Goal: Navigation & Orientation: Find specific page/section

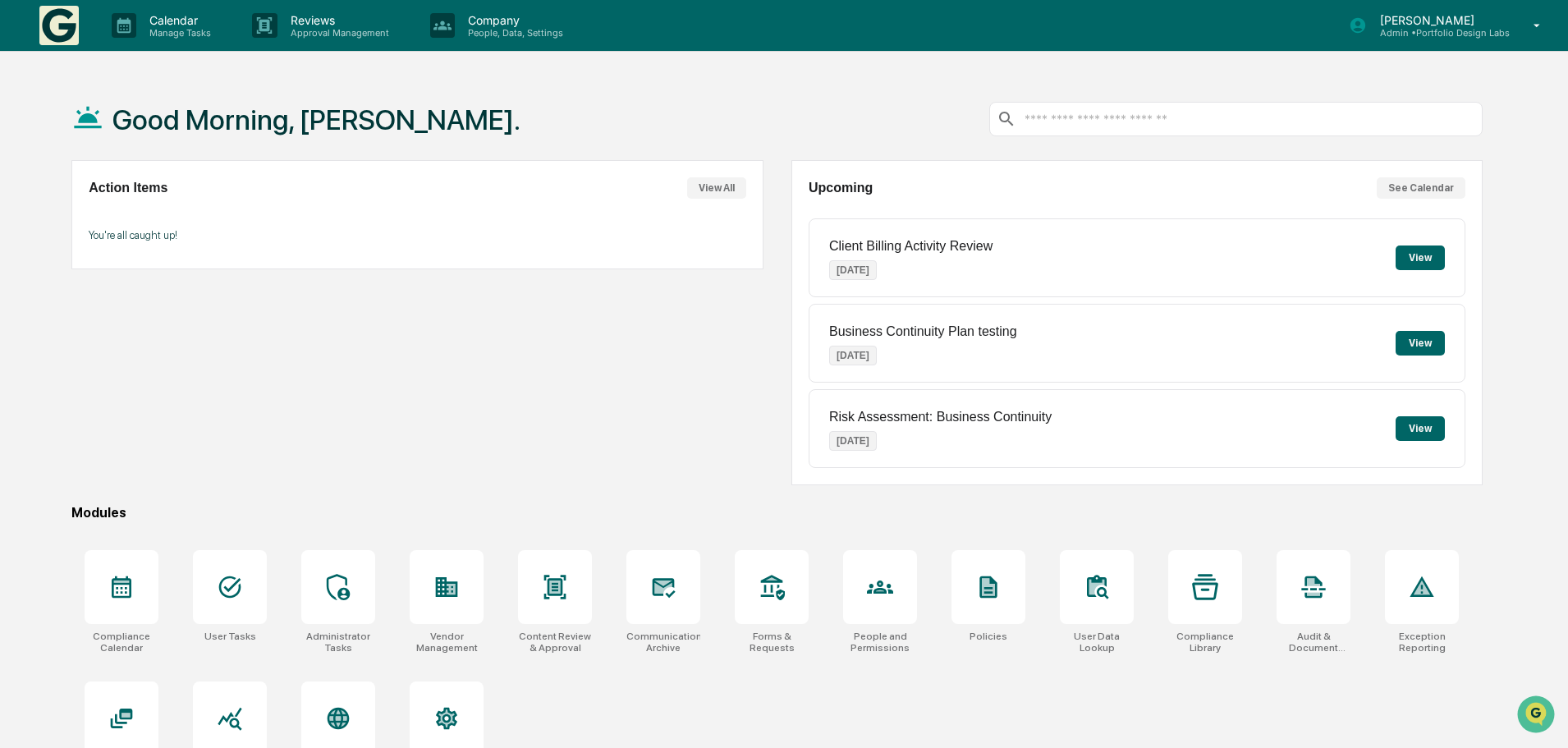
click at [1424, 185] on button "See Calendar" at bounding box center [1420, 188] width 89 height 21
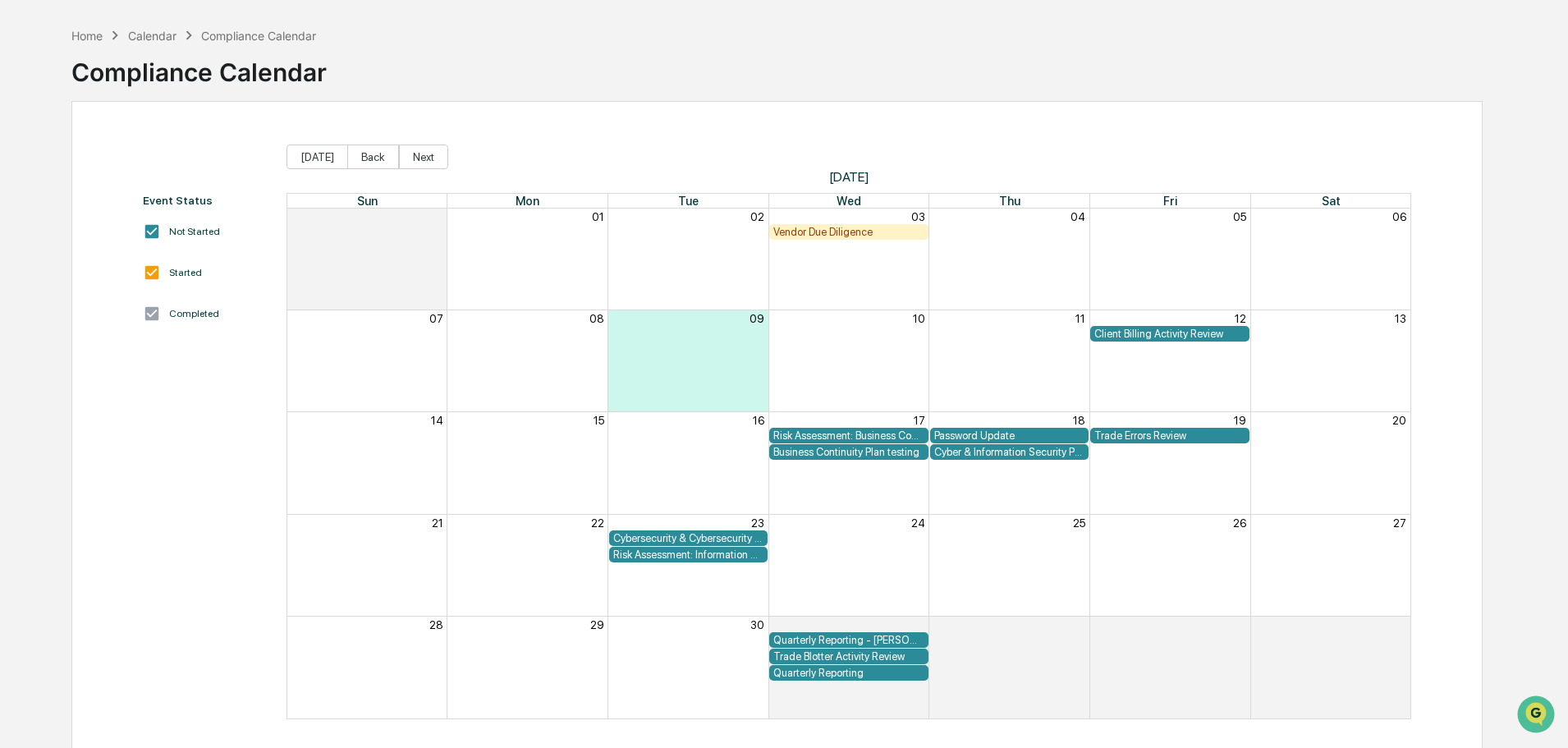
scroll to position [82, 0]
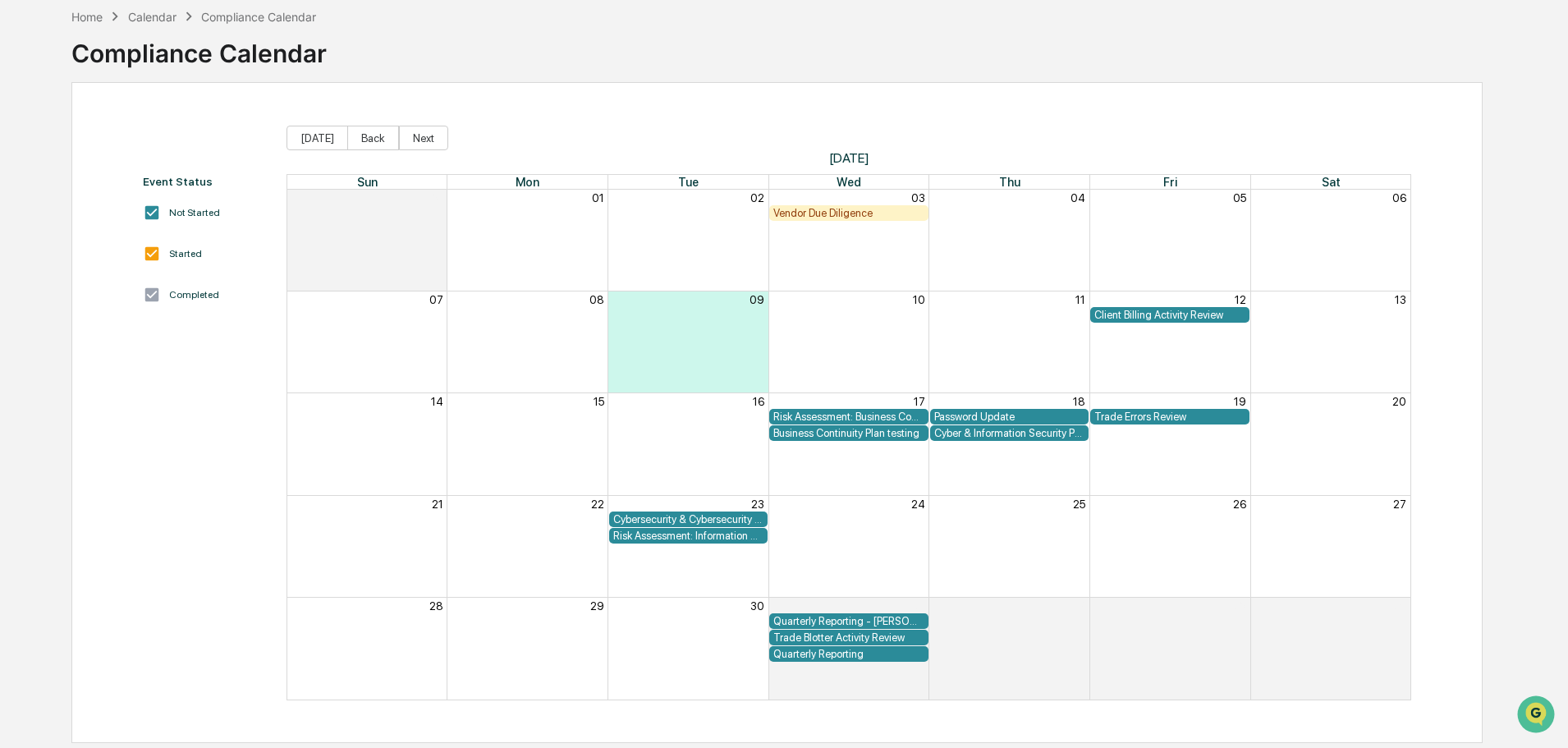
click at [868, 208] on div "Vendor Due Diligence" at bounding box center [848, 213] width 151 height 13
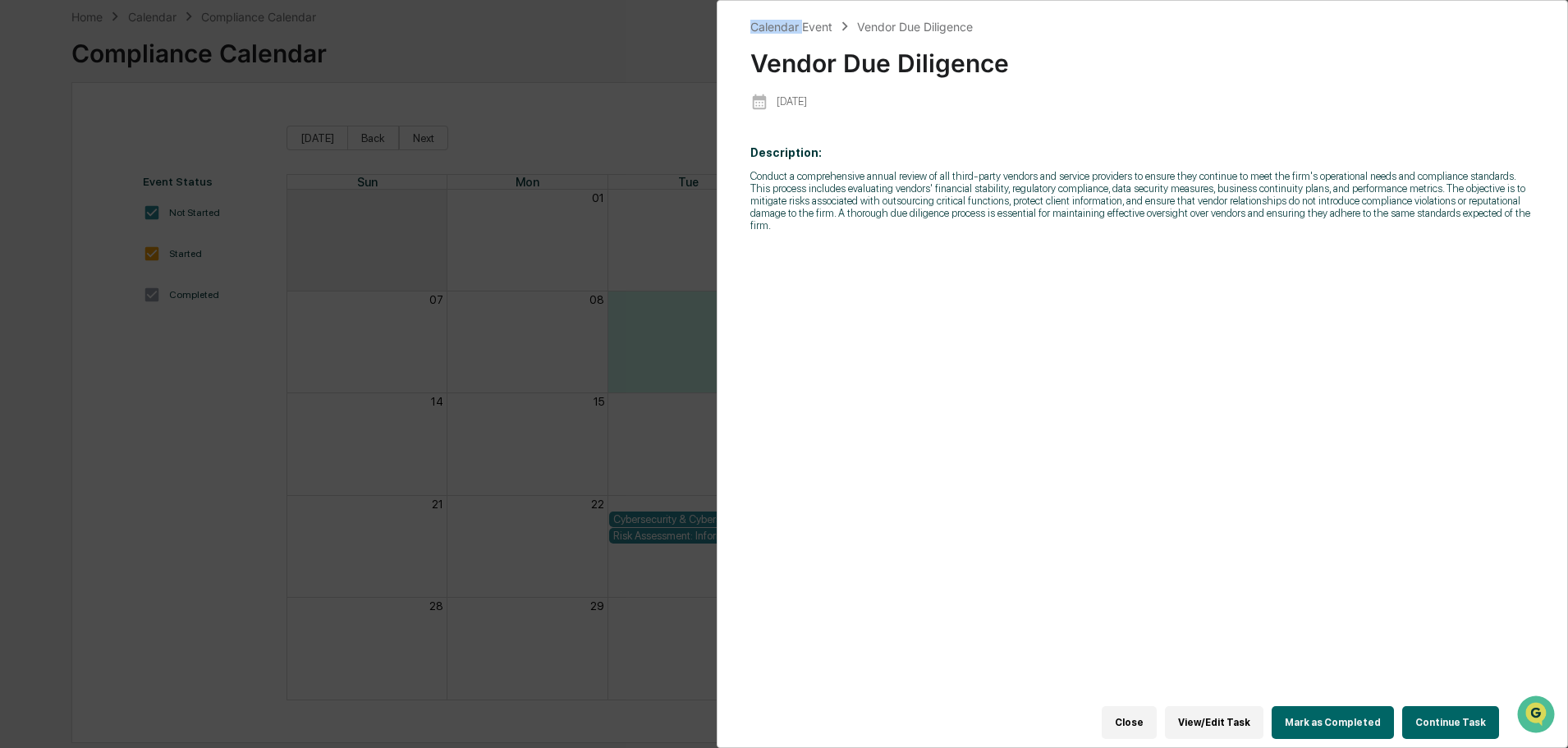
click at [868, 208] on div "Calendar Event Vendor Due Diligence Vendor Due Diligence [DATE] Description: Co…" at bounding box center [784, 374] width 1568 height 748
click at [618, 51] on div "Calendar Event Vendor Due Diligence Vendor Due Diligence [DATE] Description: Co…" at bounding box center [784, 374] width 1568 height 748
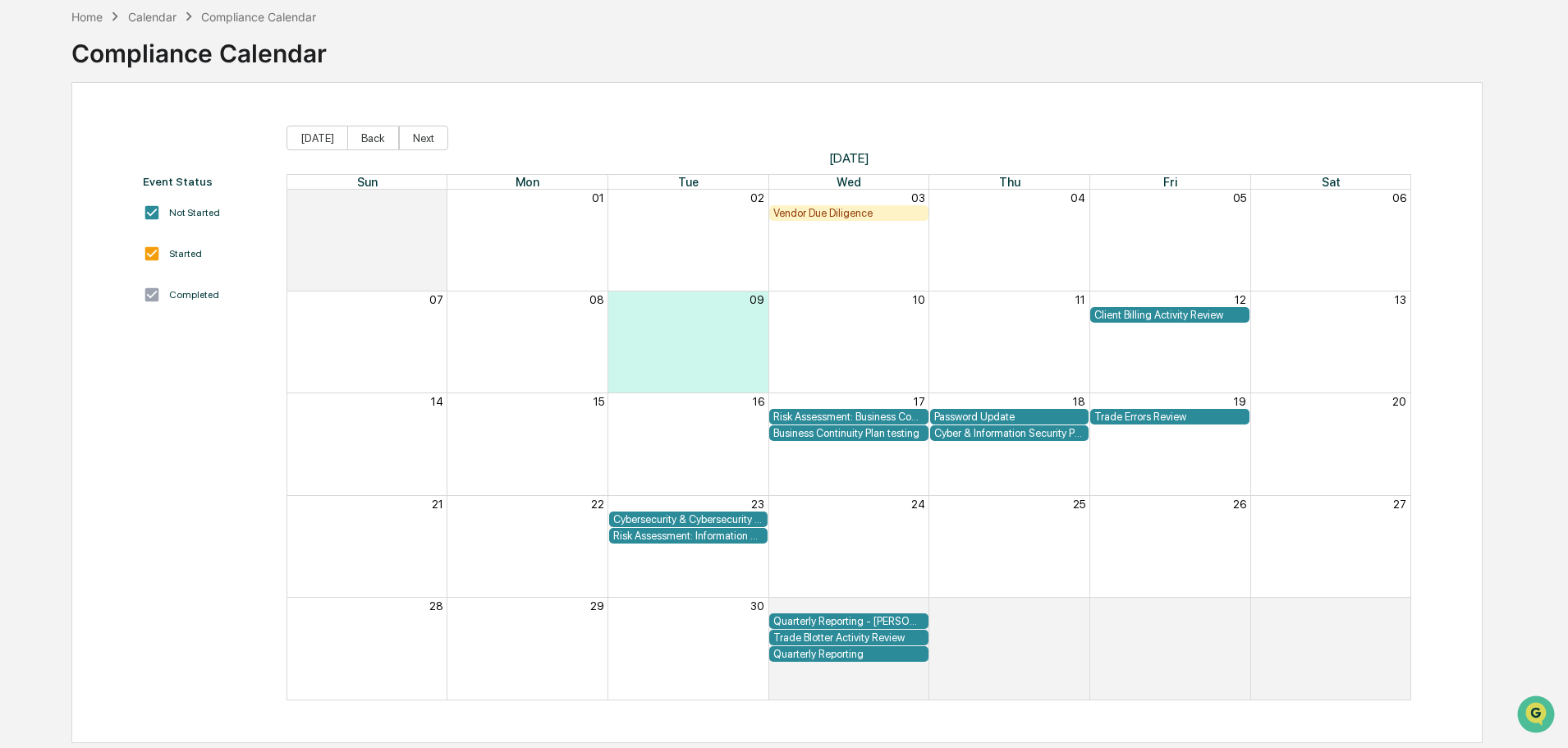
click at [875, 650] on div "Quarterly Reporting" at bounding box center [848, 654] width 151 height 13
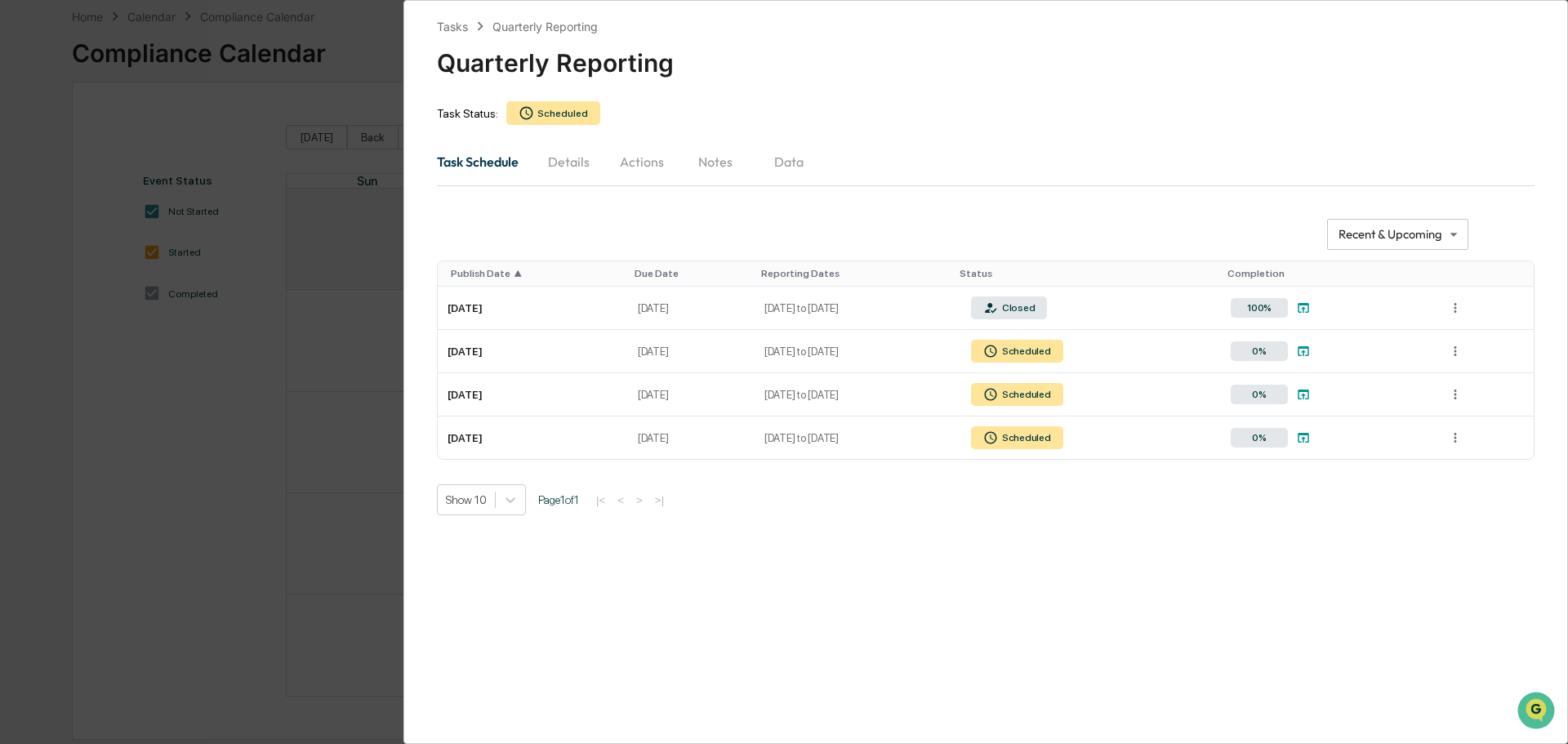
click at [249, 104] on div "**********" at bounding box center [784, 372] width 1568 height 744
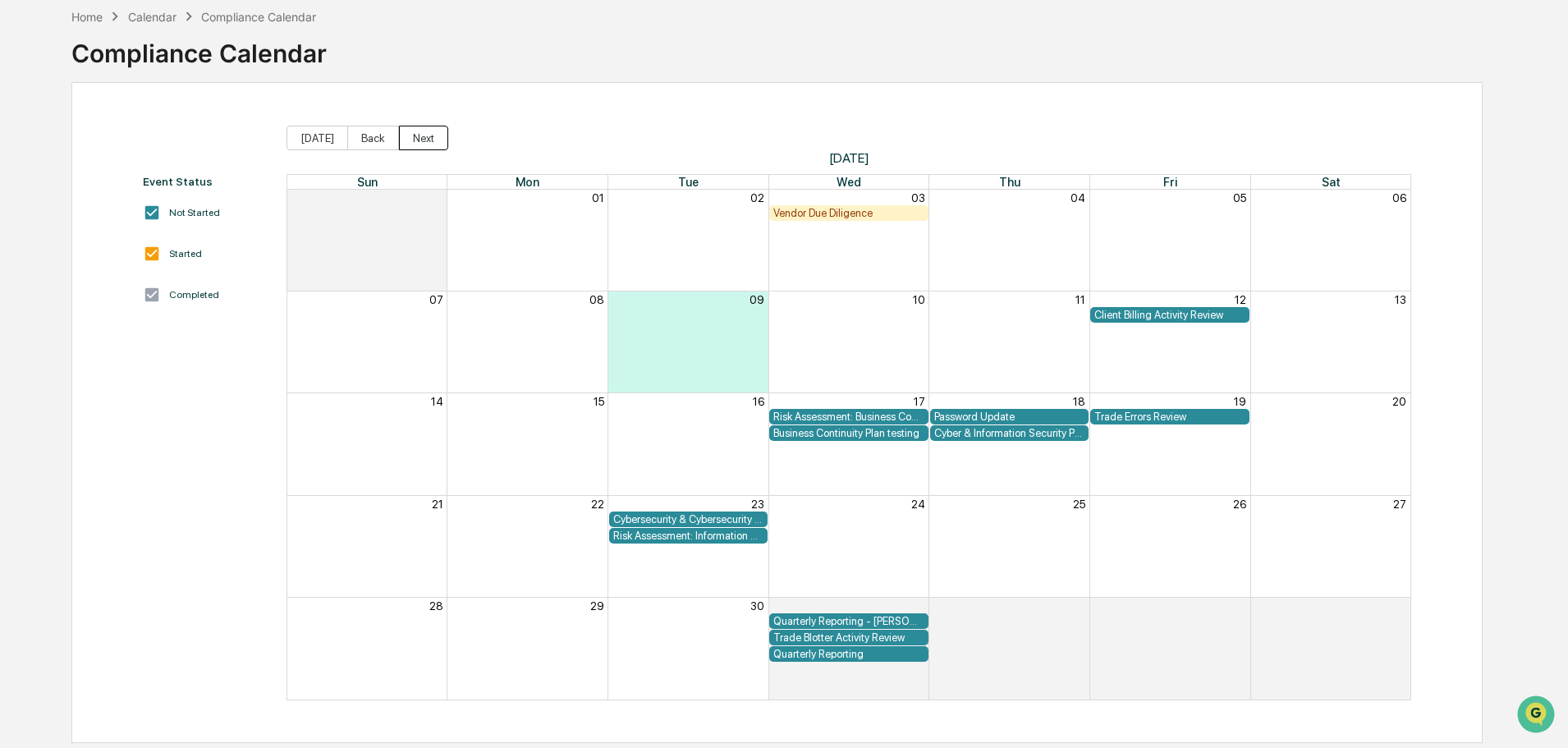
click at [418, 138] on button "Next" at bounding box center [423, 137] width 50 height 24
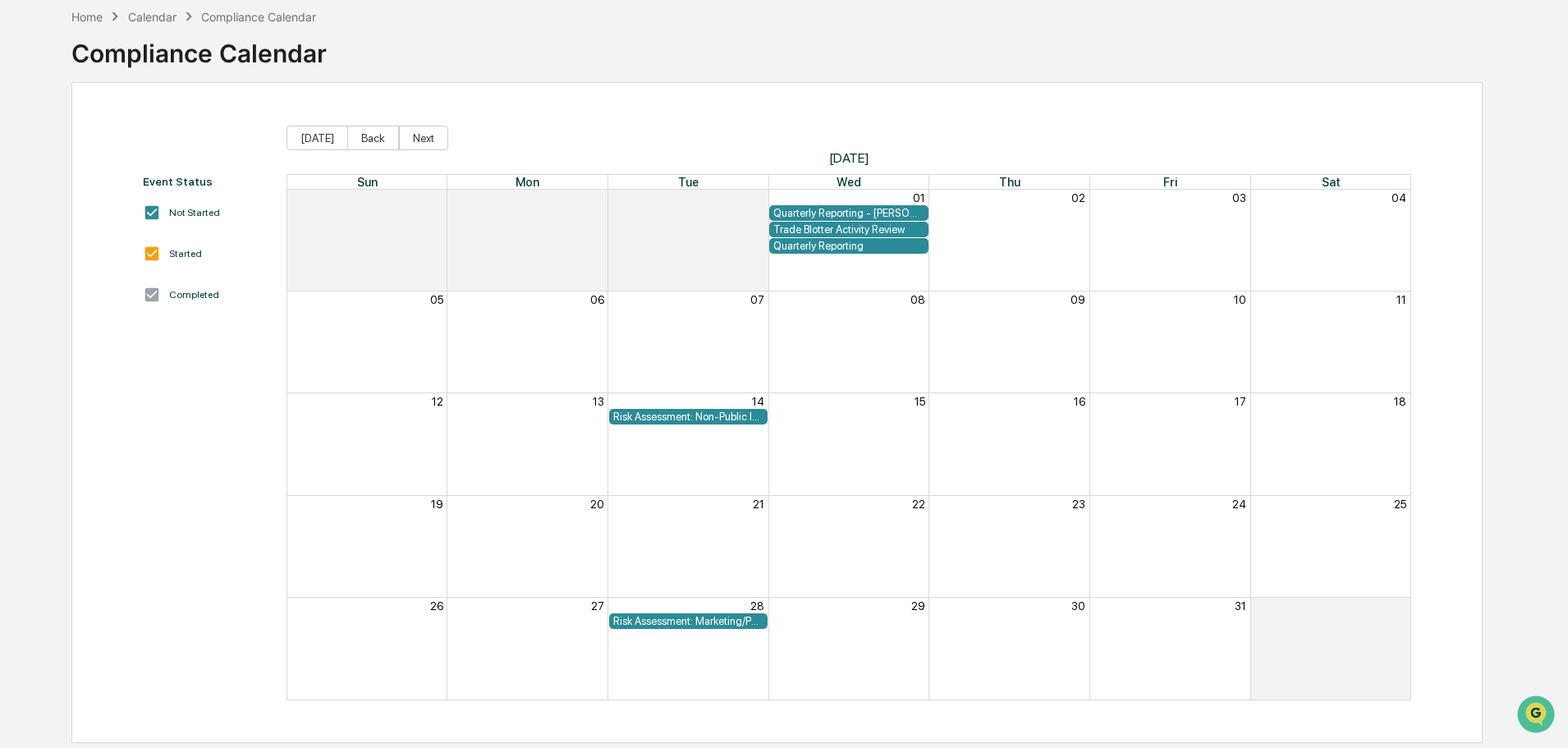
click at [877, 240] on div "Quarterly Reporting" at bounding box center [848, 245] width 151 height 13
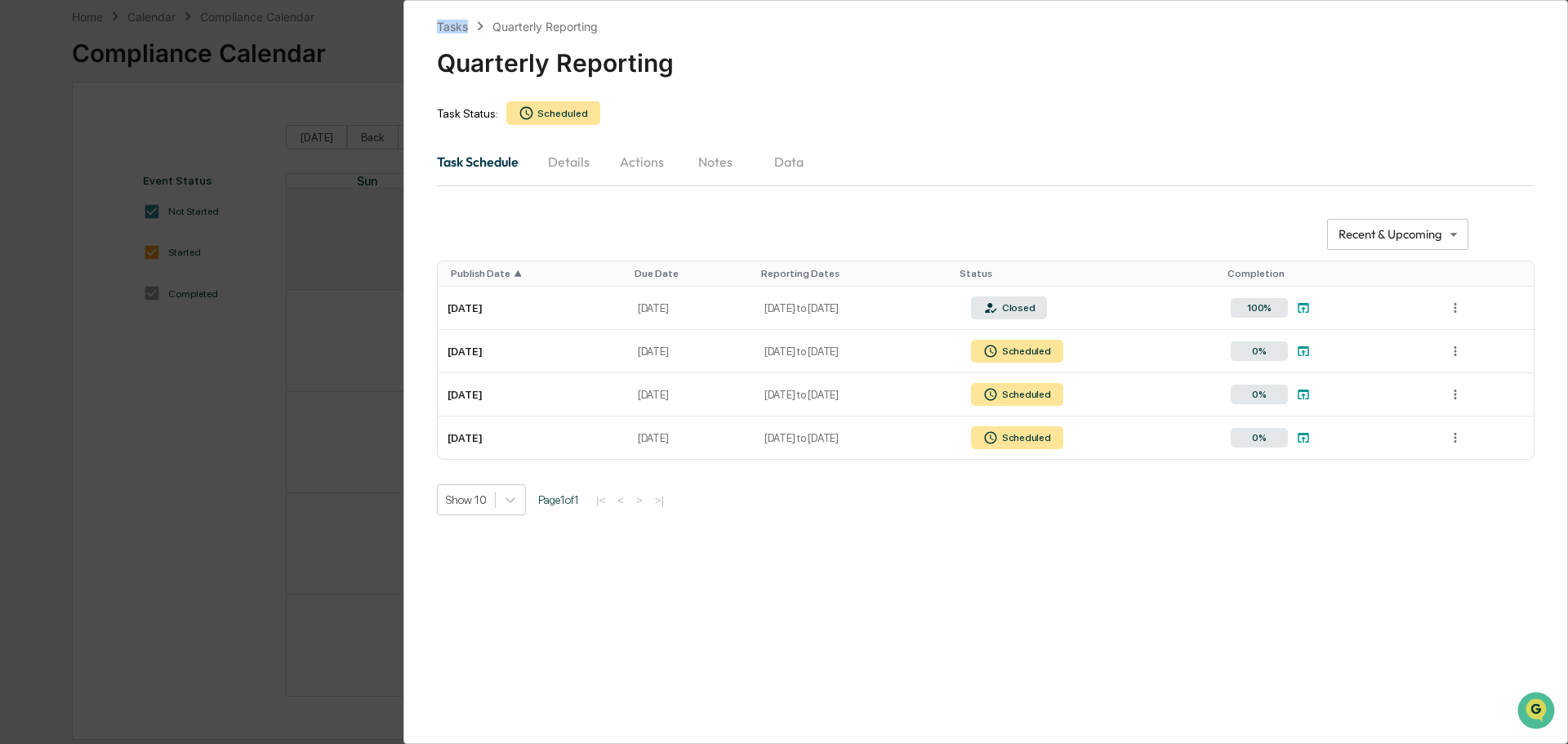
click at [873, 239] on div "**********" at bounding box center [784, 372] width 1568 height 744
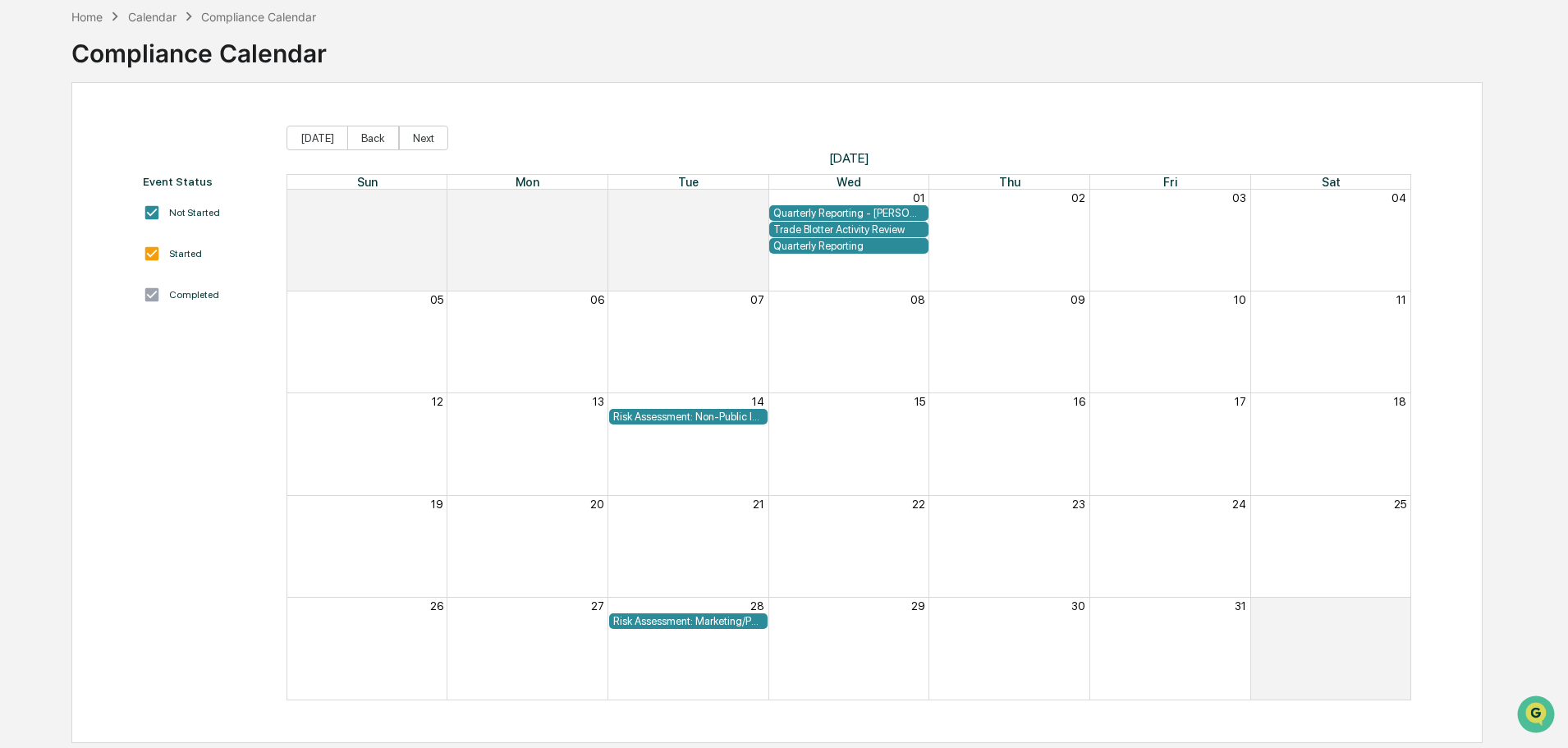
click at [877, 240] on div "Quarterly Reporting" at bounding box center [848, 245] width 151 height 13
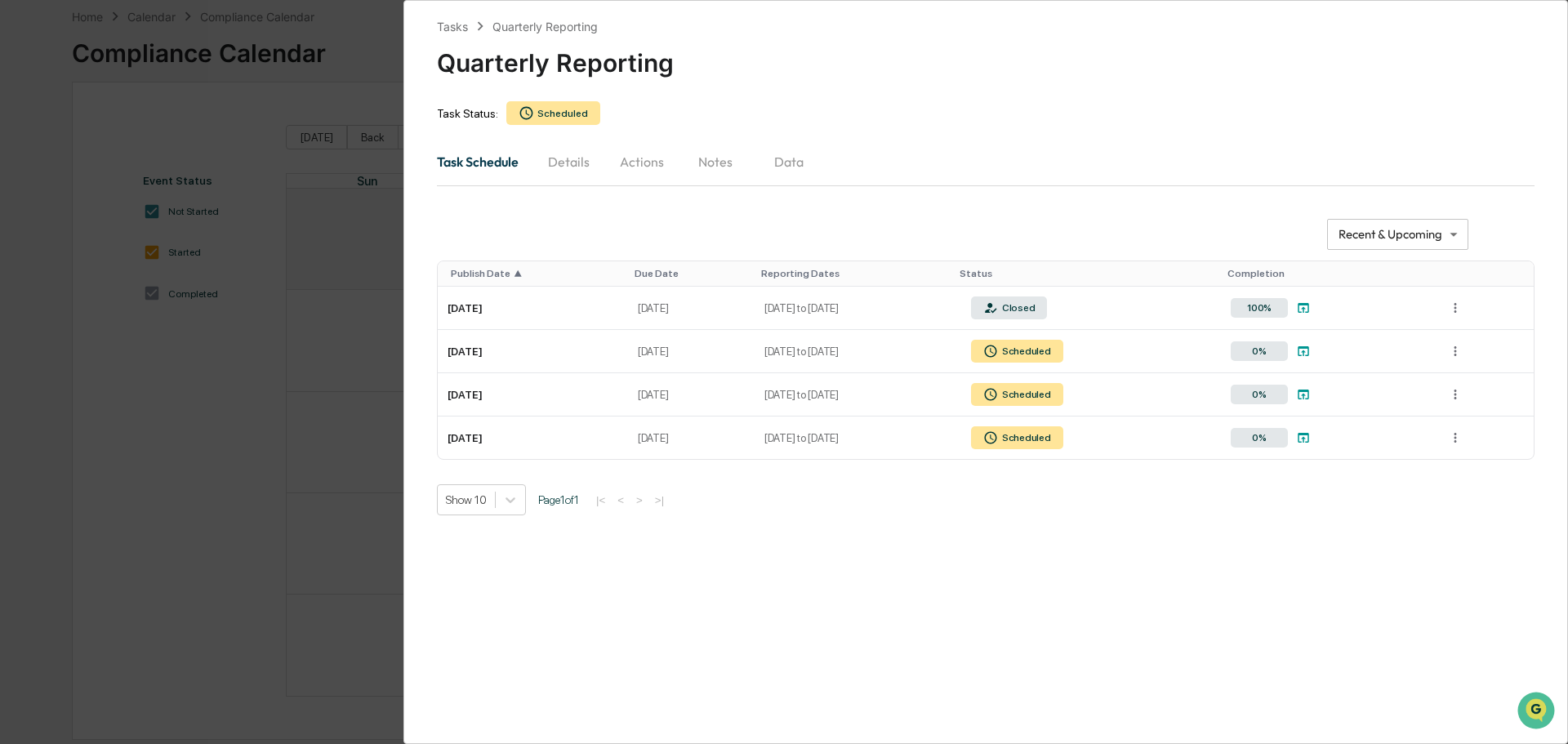
click at [46, 84] on div "**********" at bounding box center [784, 372] width 1568 height 744
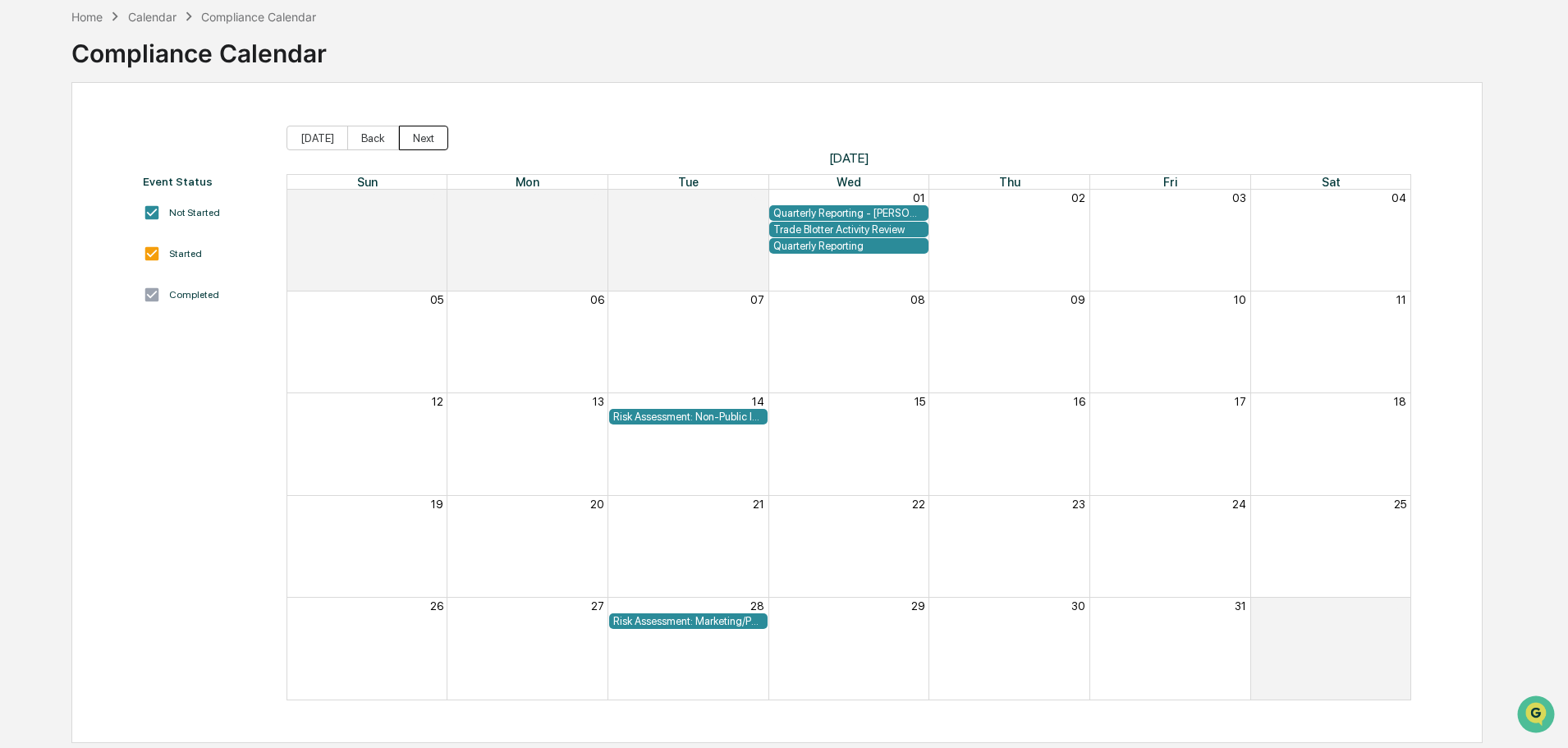
click at [417, 134] on button "Next" at bounding box center [423, 137] width 50 height 24
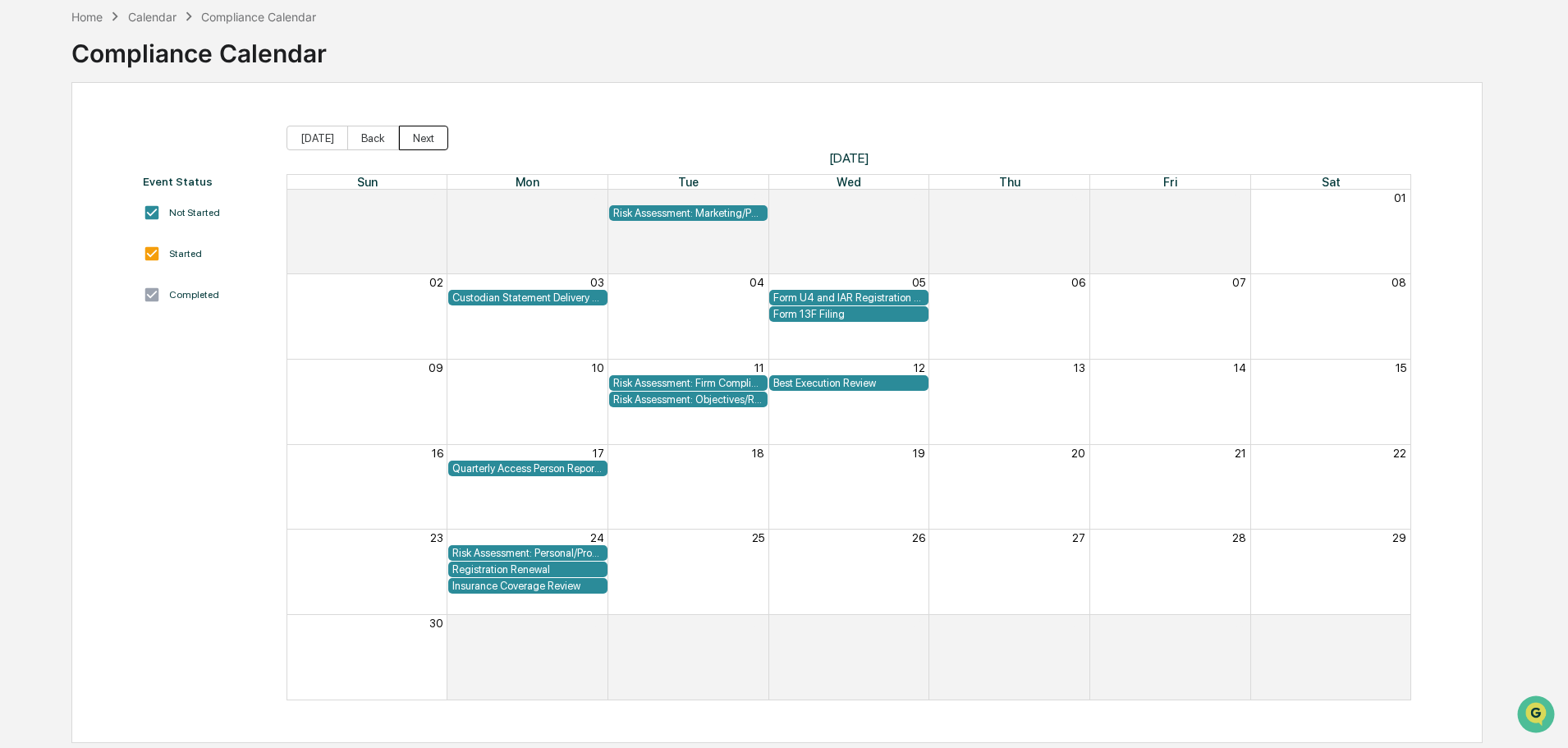
click at [423, 135] on button "Next" at bounding box center [423, 137] width 50 height 24
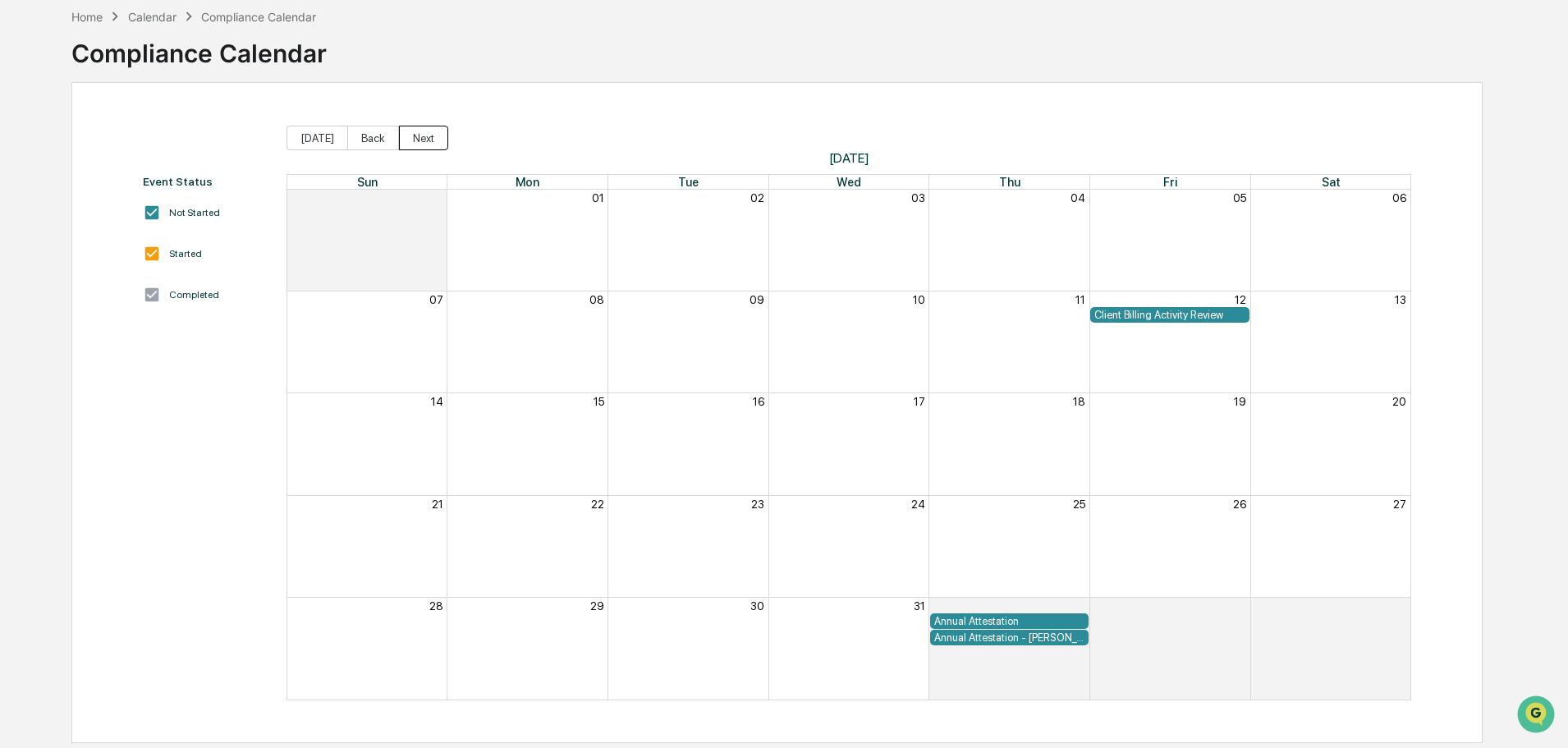
click at [423, 135] on button "Next" at bounding box center [423, 137] width 50 height 24
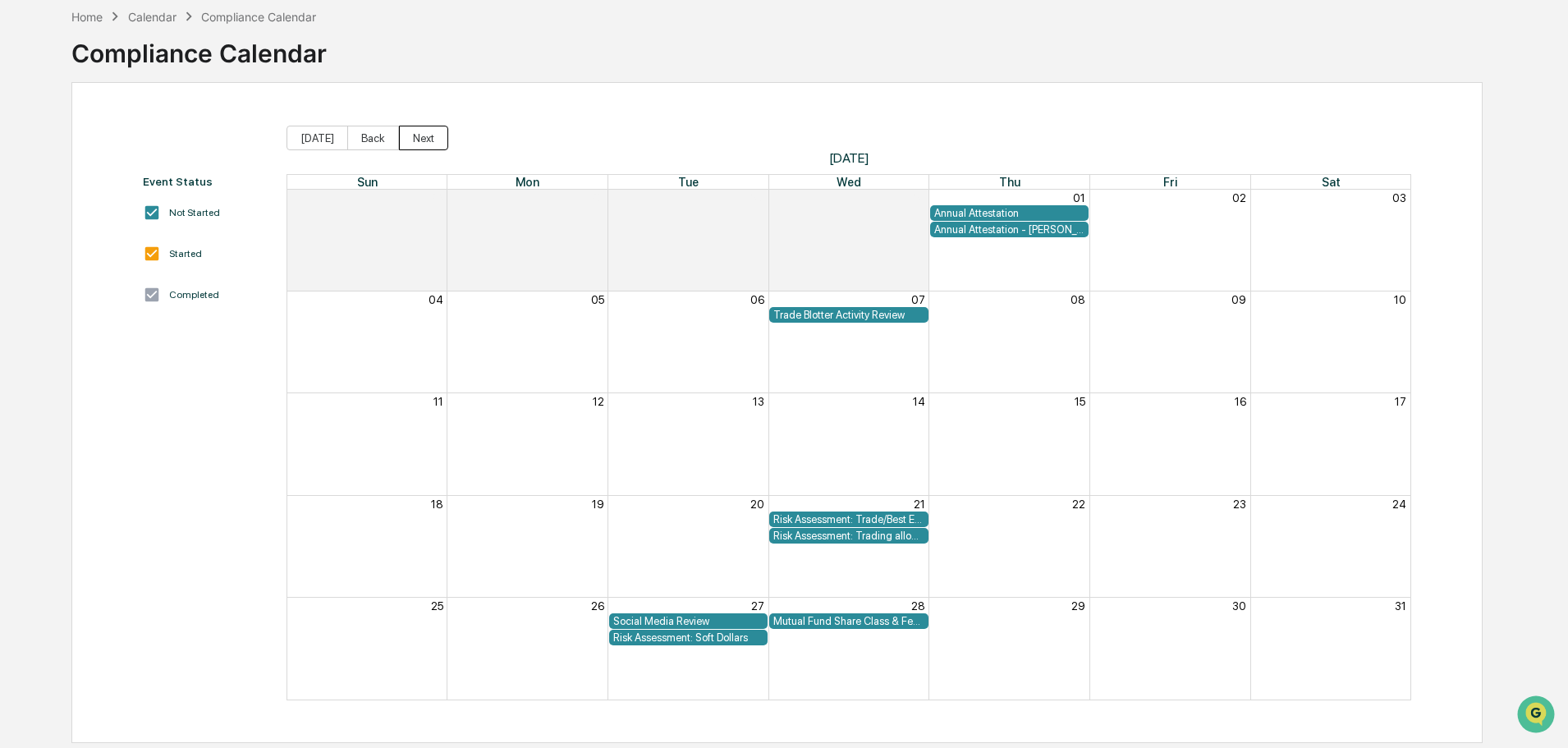
click at [423, 135] on button "Next" at bounding box center [423, 137] width 50 height 24
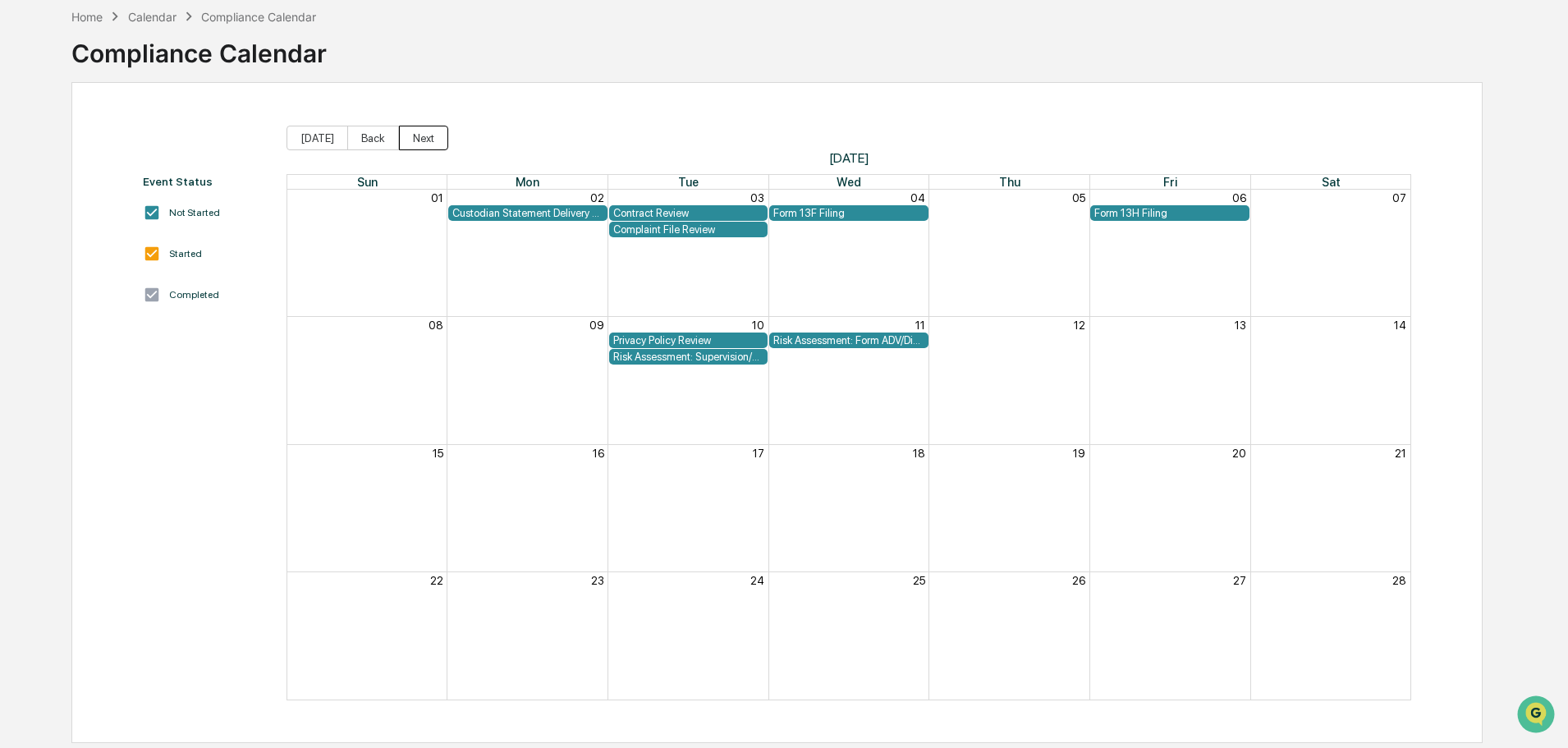
click at [423, 135] on button "Next" at bounding box center [423, 137] width 50 height 24
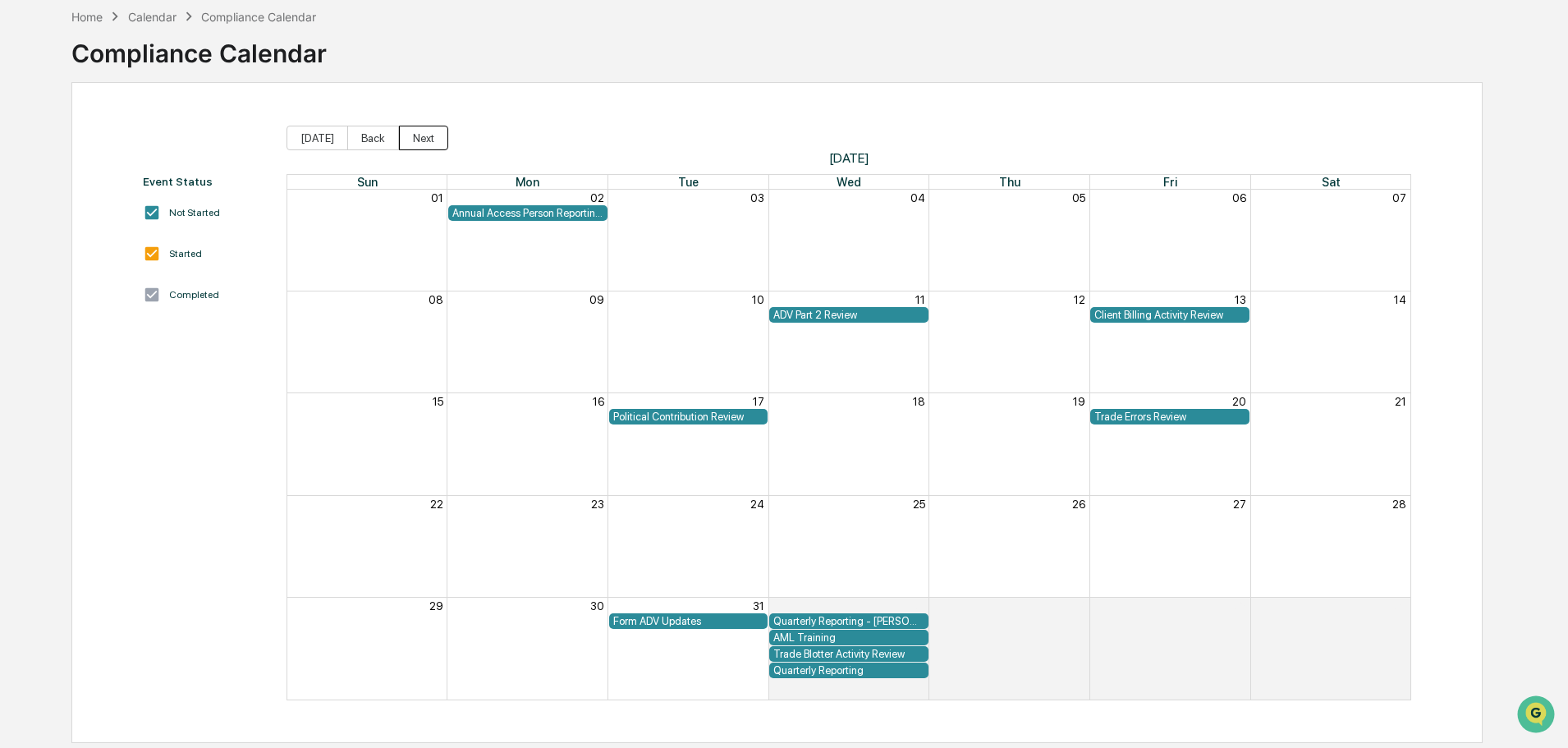
click at [423, 135] on button "Next" at bounding box center [423, 137] width 50 height 24
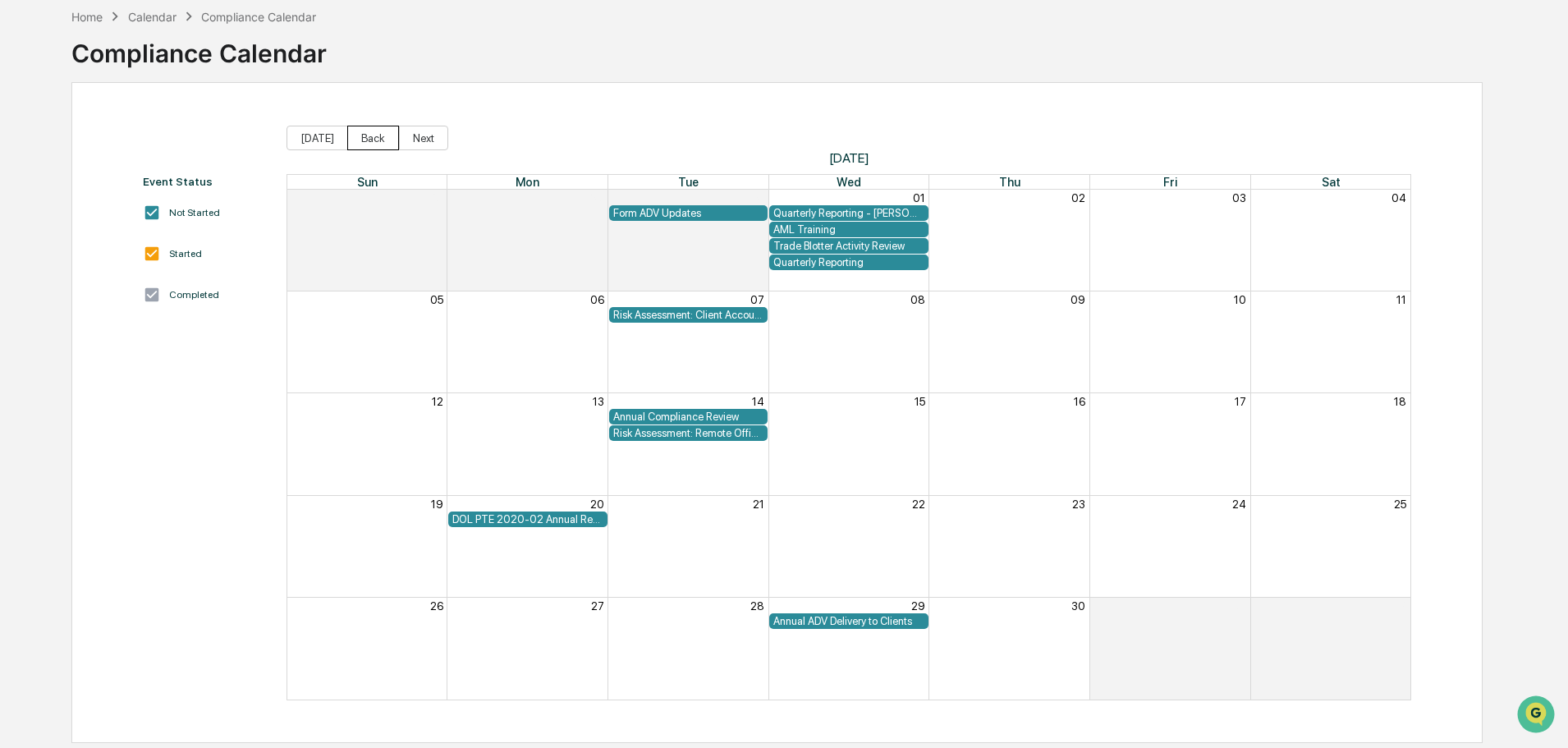
click at [362, 136] on button "Back" at bounding box center [373, 137] width 52 height 24
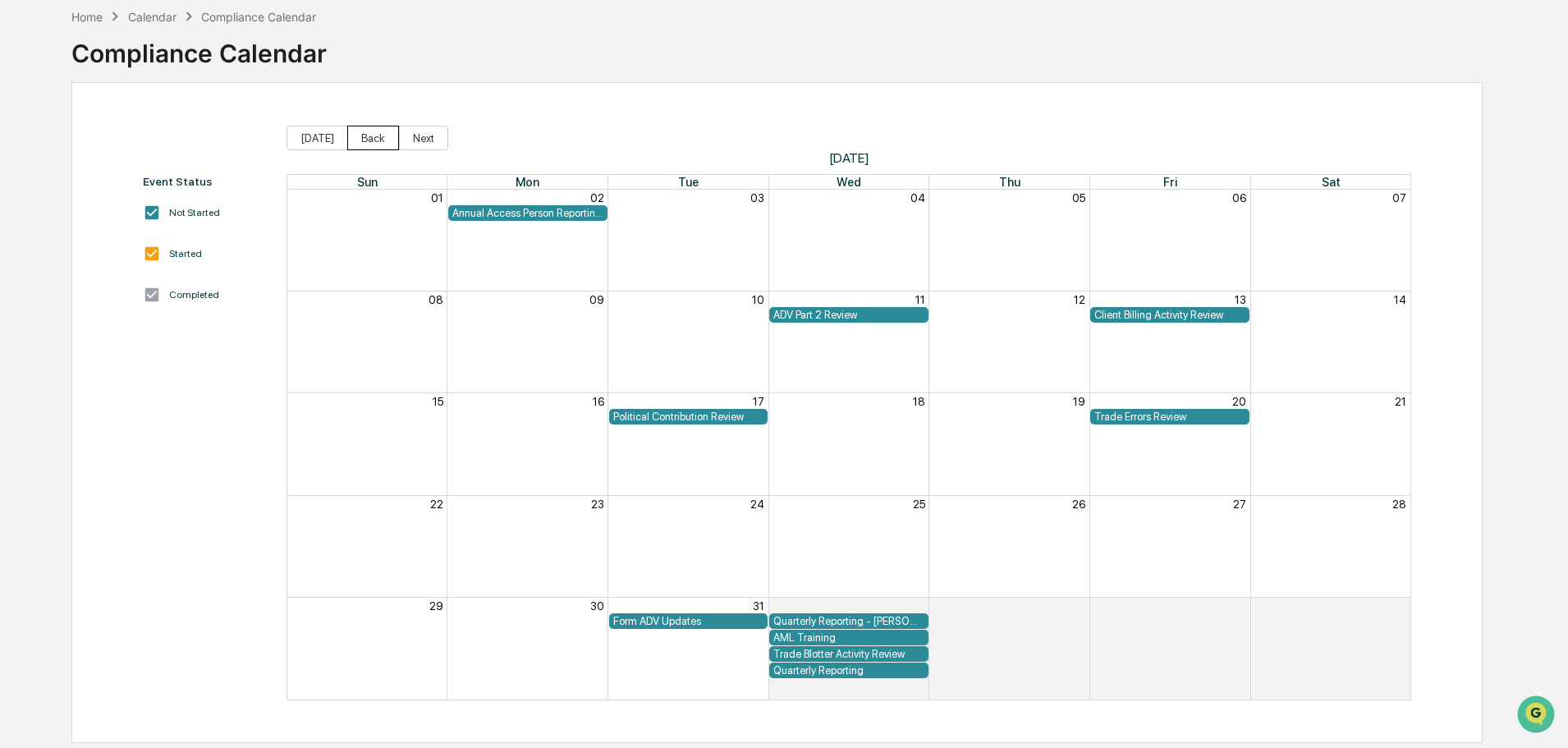
click at [362, 136] on button "Back" at bounding box center [373, 137] width 52 height 24
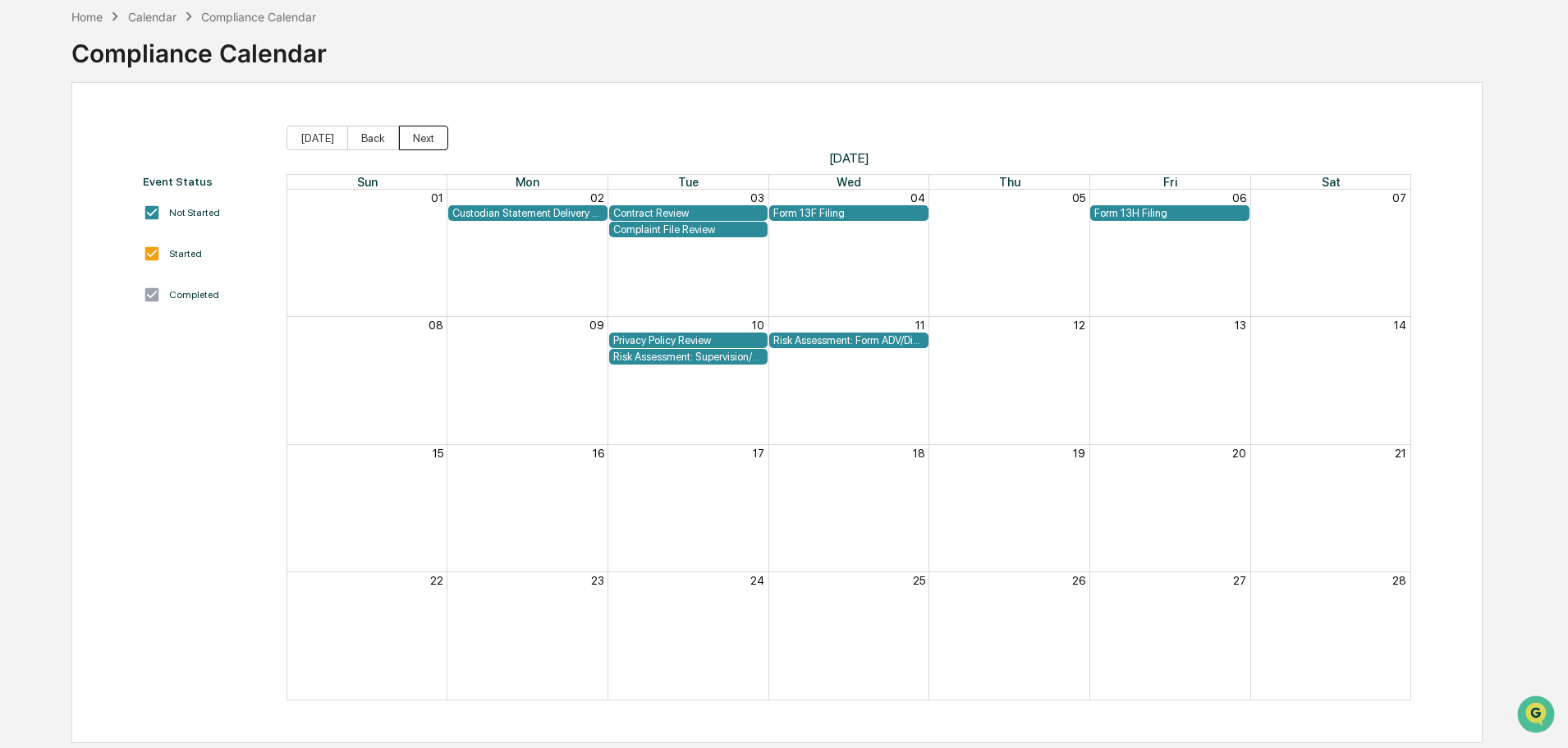
click at [417, 137] on button "Next" at bounding box center [423, 137] width 50 height 24
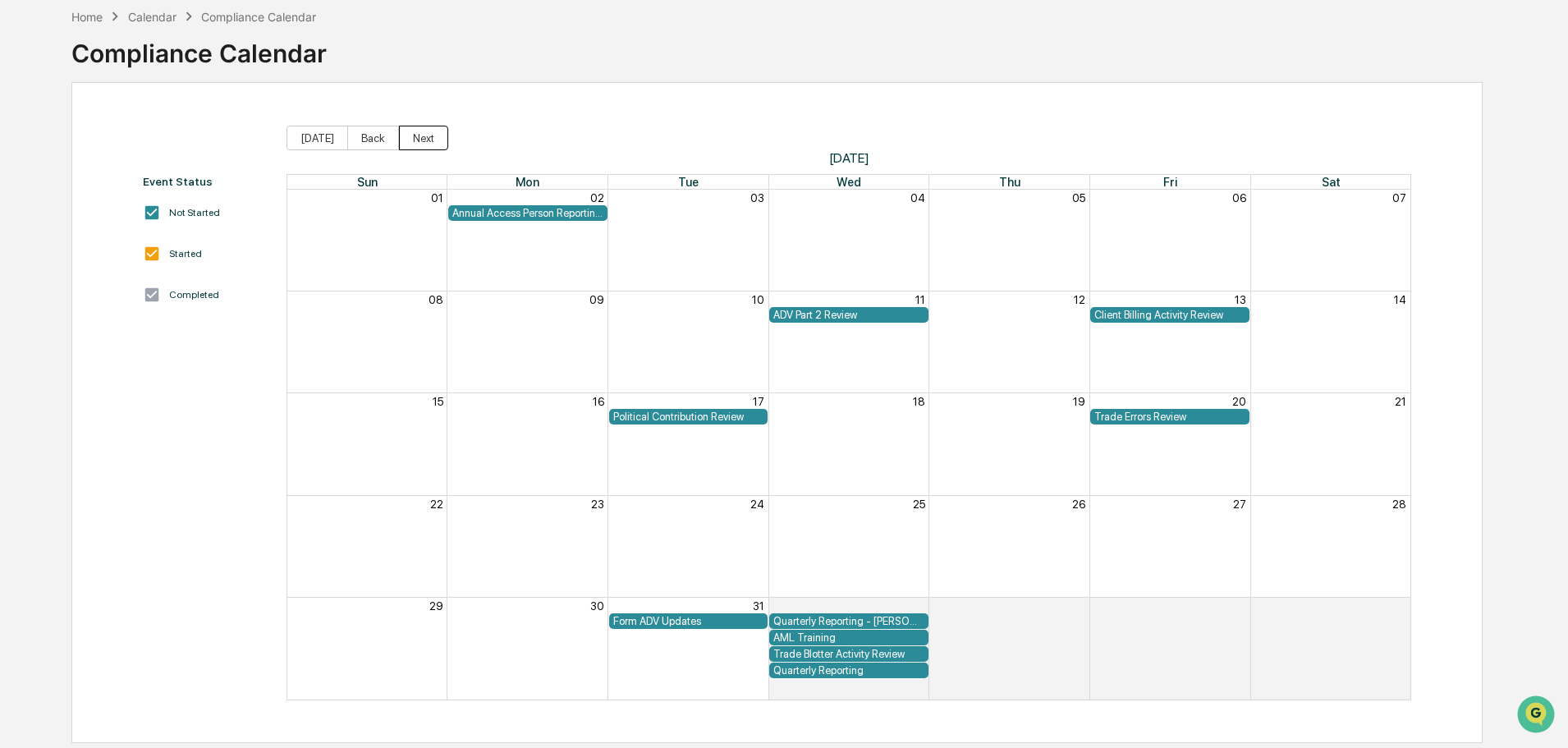
click at [417, 137] on button "Next" at bounding box center [423, 137] width 50 height 24
